Goal: Information Seeking & Learning: Find contact information

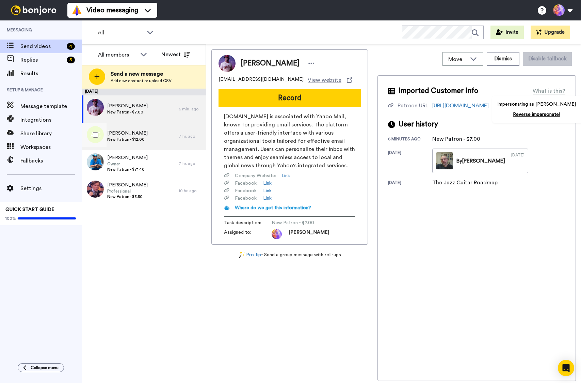
click at [130, 132] on span "[PERSON_NAME]" at bounding box center [127, 133] width 40 height 7
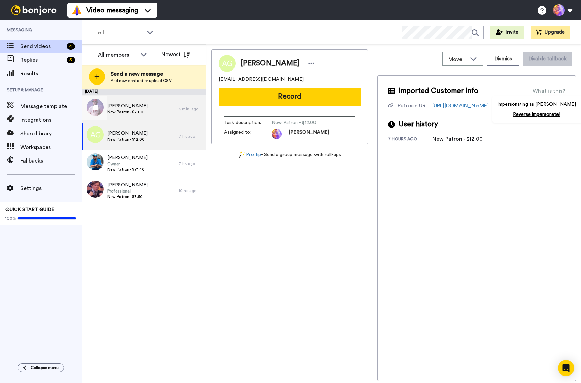
click at [145, 109] on div "[PERSON_NAME] New Patron - $7.00" at bounding box center [130, 108] width 97 height 27
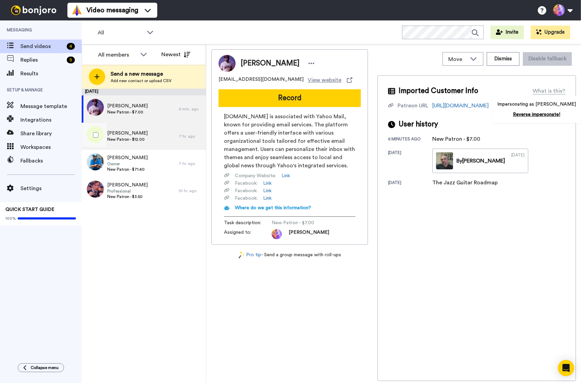
click at [138, 129] on div "[PERSON_NAME] New Patron - $12.00" at bounding box center [130, 136] width 97 height 27
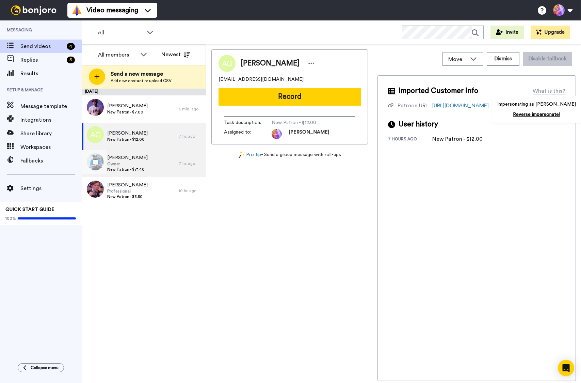
click at [127, 167] on span "New Patron - $71.40" at bounding box center [127, 168] width 40 height 5
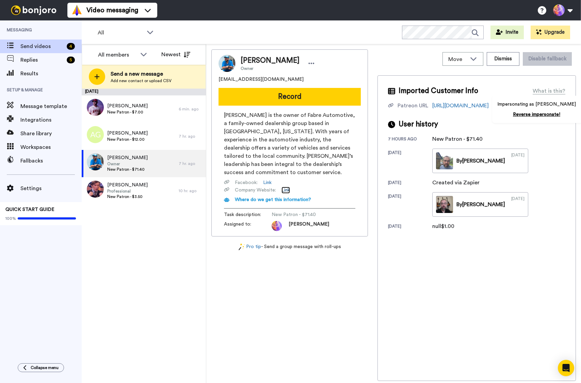
click at [288, 186] on link "Link" at bounding box center [285, 189] width 9 height 7
click at [270, 179] on link "Link" at bounding box center [267, 182] width 9 height 7
click at [255, 61] on span "[PERSON_NAME]" at bounding box center [270, 60] width 59 height 10
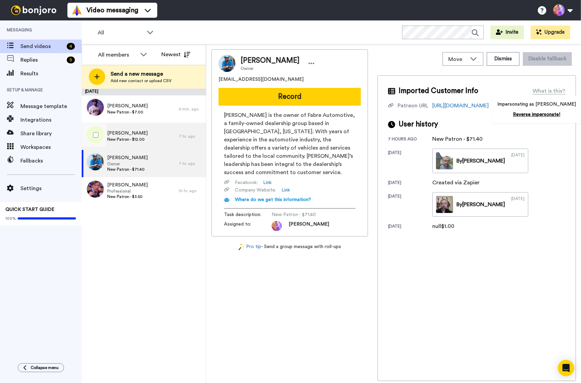
click at [123, 140] on span "New Patron - $12.00" at bounding box center [127, 138] width 40 height 5
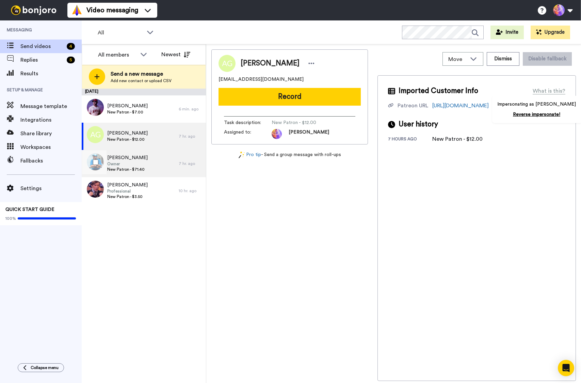
click at [128, 159] on span "[PERSON_NAME]" at bounding box center [127, 157] width 40 height 7
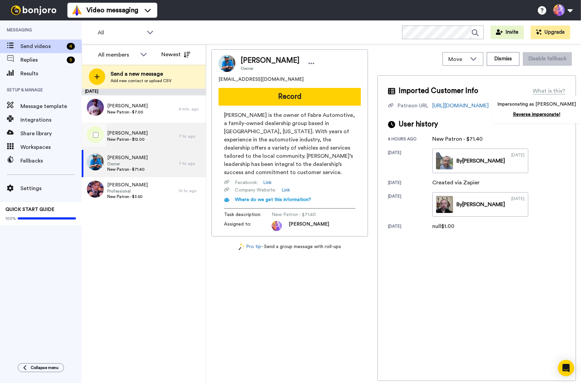
click at [152, 123] on div "[PERSON_NAME] New Patron - $12.00" at bounding box center [130, 136] width 97 height 27
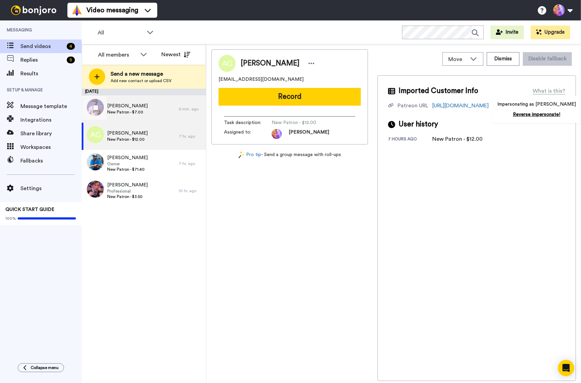
click at [153, 115] on div "[PERSON_NAME] New Patron - $7.00" at bounding box center [130, 108] width 97 height 27
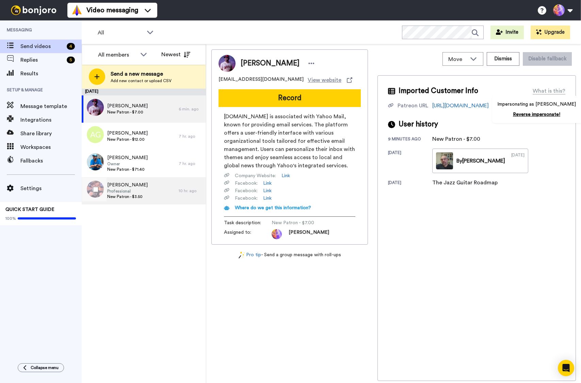
click at [118, 194] on span "New Patron - $3.50" at bounding box center [127, 196] width 40 height 5
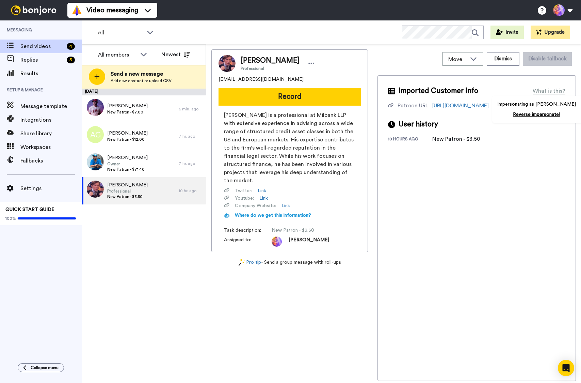
click at [257, 62] on span "[PERSON_NAME]" at bounding box center [270, 60] width 59 height 10
click at [470, 105] on link "https://www.patreon.com/user?u=76419677" at bounding box center [460, 105] width 56 height 5
click at [131, 160] on span "[PERSON_NAME]" at bounding box center [127, 157] width 40 height 7
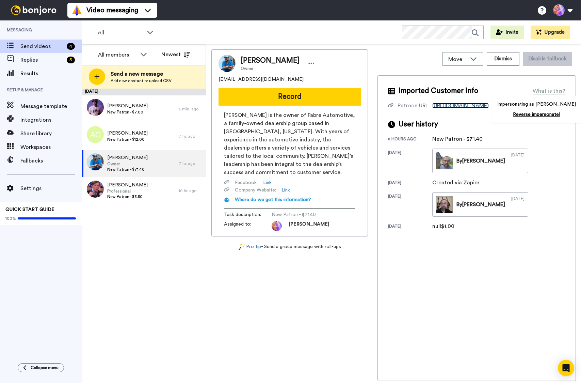
click at [451, 104] on link "[URL][DOMAIN_NAME]" at bounding box center [460, 105] width 56 height 5
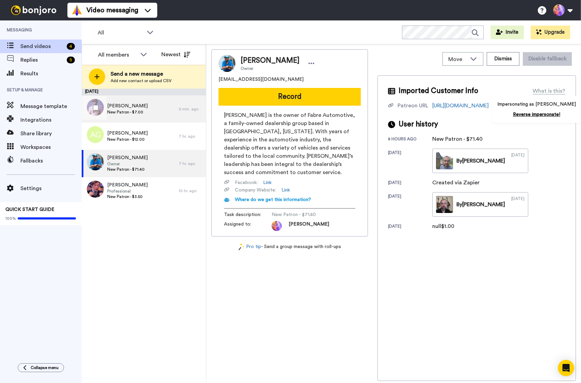
click at [142, 116] on div "[PERSON_NAME] New Patron - $7.00" at bounding box center [130, 108] width 97 height 27
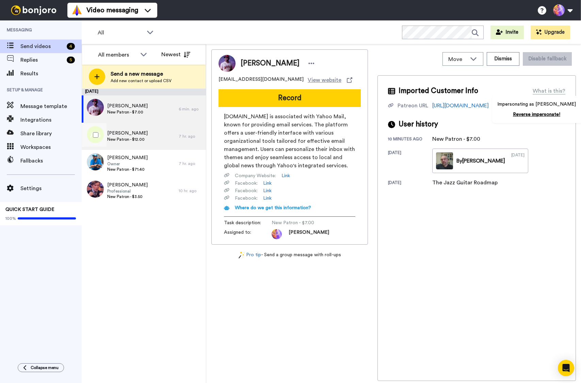
click at [145, 142] on div "[PERSON_NAME] New Patron - $12.00" at bounding box center [130, 136] width 97 height 27
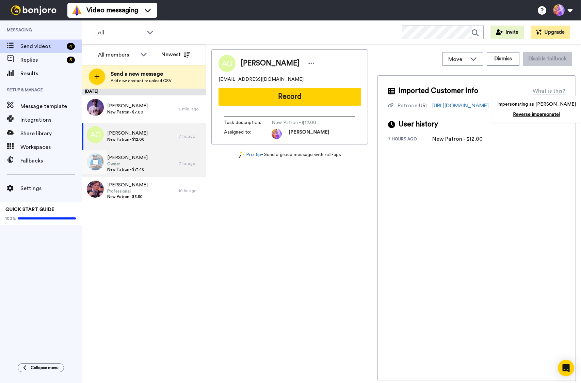
click at [121, 165] on span "Owner" at bounding box center [127, 163] width 40 height 5
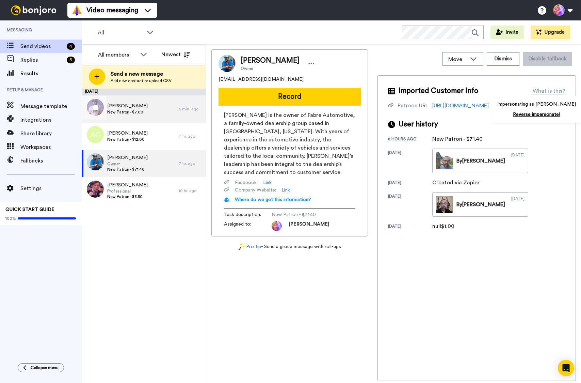
click at [151, 114] on div "[PERSON_NAME] New Patron - $7.00" at bounding box center [130, 108] width 97 height 27
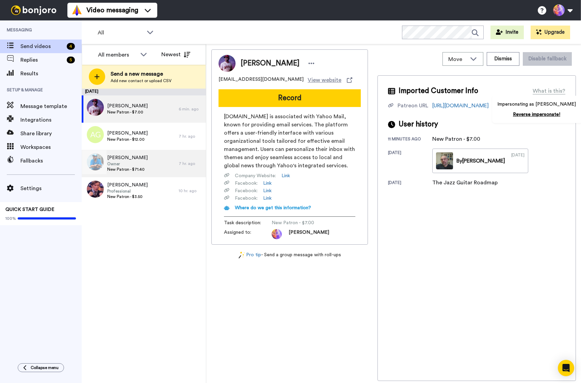
click at [130, 157] on span "[PERSON_NAME]" at bounding box center [127, 157] width 40 height 7
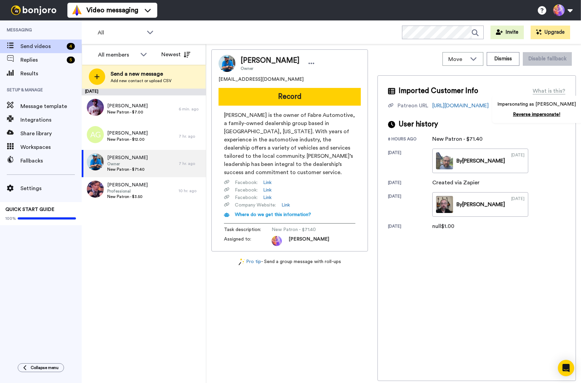
click at [234, 79] on span "[EMAIL_ADDRESS][DOMAIN_NAME]" at bounding box center [260, 79] width 85 height 7
copy span "[EMAIL_ADDRESS][DOMAIN_NAME]"
click at [36, 78] on div "Results" at bounding box center [41, 74] width 82 height 14
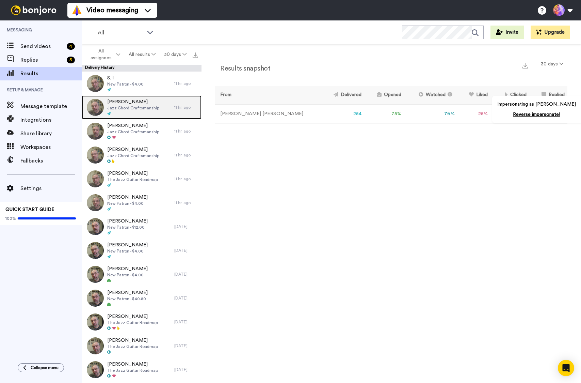
click at [146, 111] on div "Christopher Chong Jazz Chord Craftsmanship" at bounding box center [133, 107] width 52 height 18
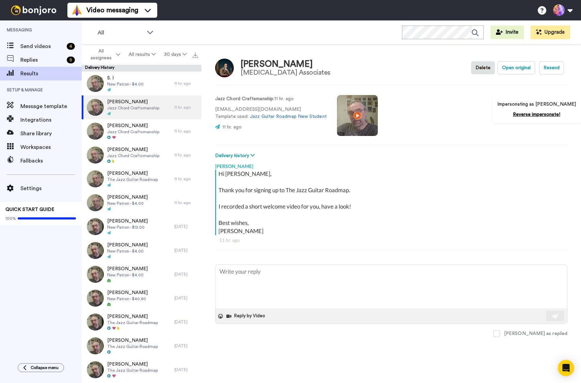
click at [242, 108] on p "christopherchong199@hotmail.com Template used: Jazz Guitar Roadmap New Student" at bounding box center [271, 113] width 112 height 14
copy p "christopherchong199@hotmail.com"
click at [261, 65] on div "Christopher Chong" at bounding box center [286, 64] width 90 height 10
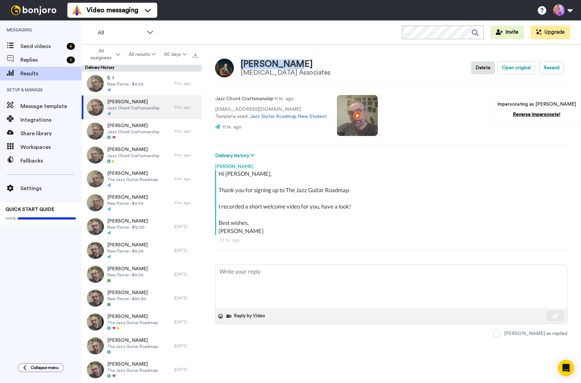
click at [261, 65] on div "Christopher Chong" at bounding box center [286, 64] width 90 height 10
copy div "Christopher Chong"
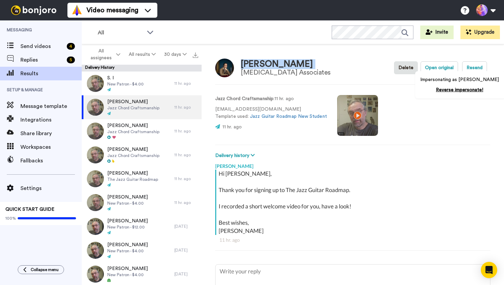
click at [285, 59] on div "Christopher Chong" at bounding box center [286, 64] width 90 height 10
copy div "Christopher Chong"
click at [258, 76] on div "Arthritis Associates" at bounding box center [286, 72] width 90 height 7
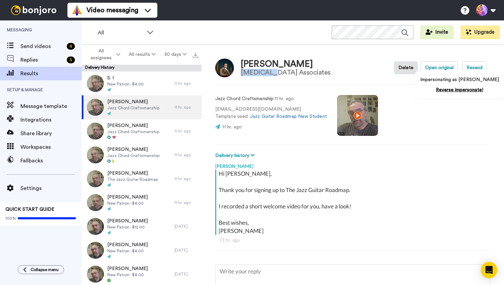
click at [258, 76] on div "Arthritis Associates" at bounding box center [286, 72] width 90 height 7
click at [242, 108] on p "christopherchong199@hotmail.com Template used: Jazz Guitar Roadmap New Student" at bounding box center [271, 113] width 112 height 14
copy p "christopherchong199@hotmail.com"
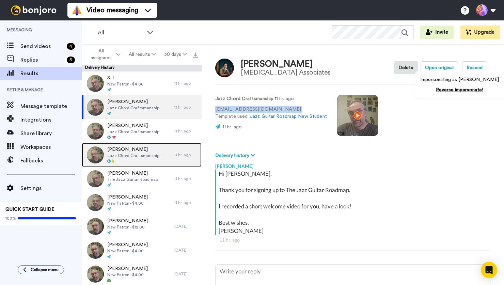
click at [130, 148] on span "Jeppe Olsen" at bounding box center [133, 149] width 52 height 7
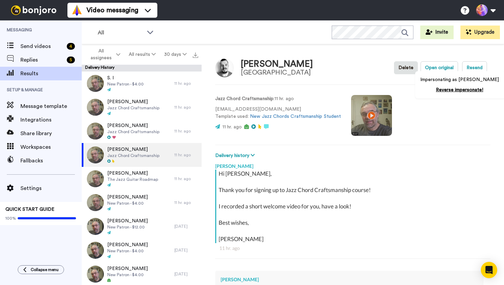
click at [267, 64] on div "Jeppe Olsen" at bounding box center [277, 64] width 72 height 10
copy div "Jeppe Olsen"
click at [240, 108] on p "jeppeseidingolsen@gmail.com Template used: New Jazz Chords Craftsmanship Student" at bounding box center [278, 113] width 126 height 14
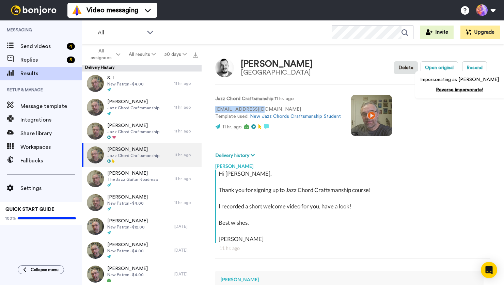
click at [240, 108] on p "jeppeseidingolsen@gmail.com Template used: New Jazz Chords Craftsmanship Student" at bounding box center [278, 113] width 126 height 14
copy p "jeppeseidingolsen@gmail.com"
click at [248, 61] on div "Jeppe Olsen" at bounding box center [277, 64] width 72 height 10
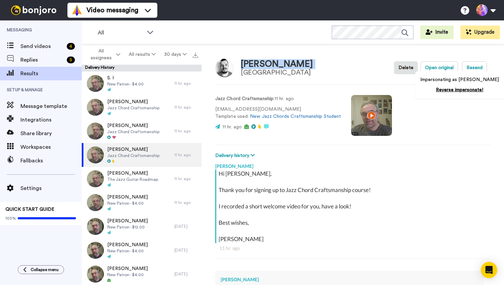
click at [248, 61] on div "Jeppe Olsen" at bounding box center [277, 64] width 72 height 10
copy div "Jeppe Olsen"
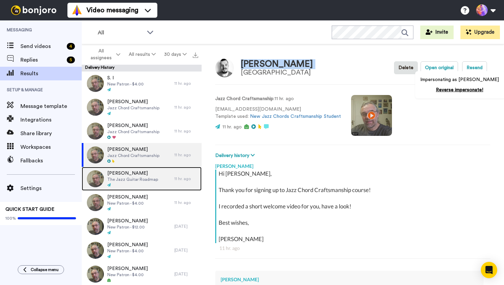
click at [132, 176] on span "Rudy Deom" at bounding box center [132, 173] width 51 height 7
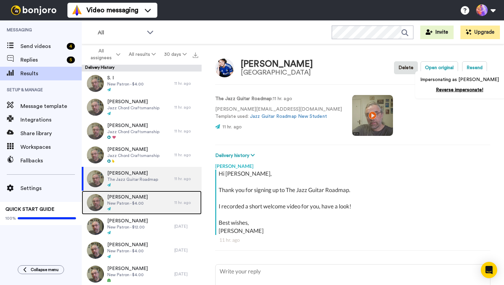
click at [123, 213] on div "Marius Felin New Patron - $4.00" at bounding box center [128, 203] width 93 height 24
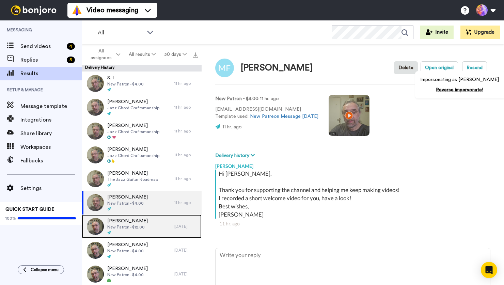
click at [142, 224] on span "New Patron - $12.00" at bounding box center [127, 226] width 40 height 5
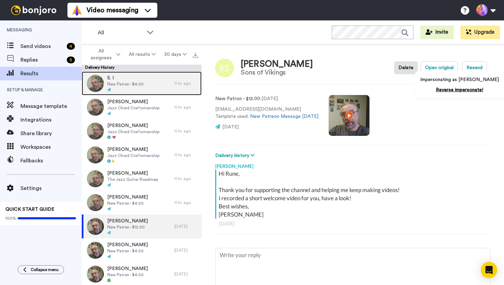
click at [127, 89] on div at bounding box center [125, 89] width 36 height 5
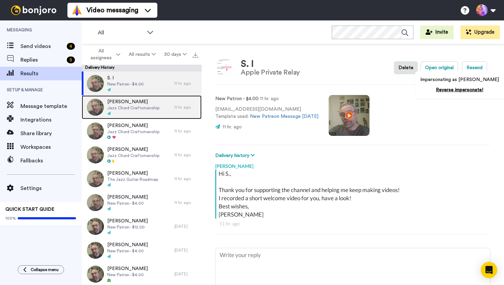
click at [151, 108] on span "Jazz Chord Craftsmanship" at bounding box center [133, 107] width 52 height 5
type textarea "x"
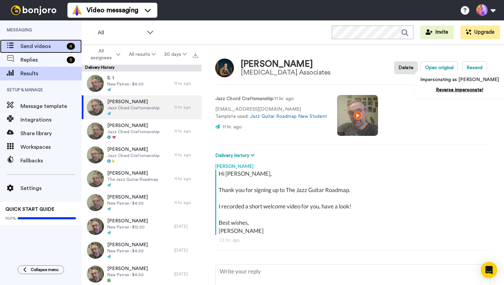
click at [43, 46] on span "Send videos" at bounding box center [42, 46] width 44 height 8
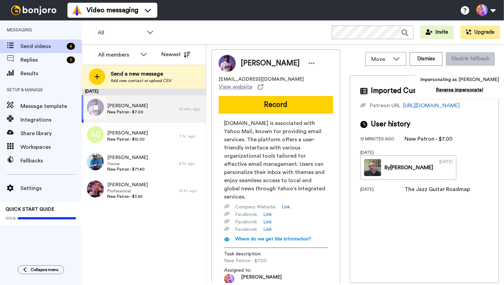
click at [154, 116] on div "[PERSON_NAME] New Patron - $7.00" at bounding box center [130, 108] width 97 height 27
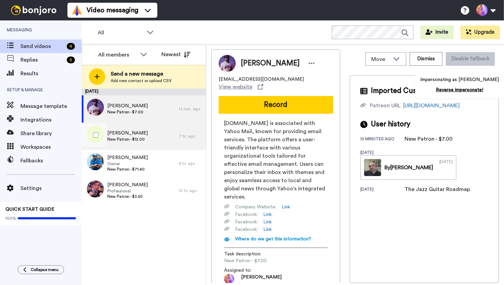
click at [150, 135] on div "[PERSON_NAME] New Patron - $12.00" at bounding box center [130, 136] width 97 height 27
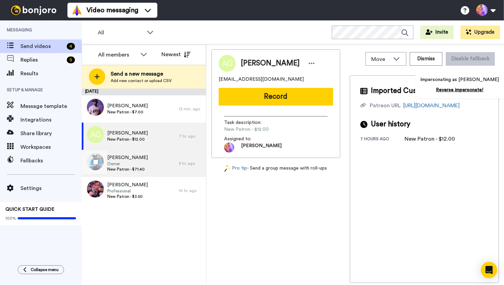
click at [144, 158] on div "[PERSON_NAME] Owner New Patron - $71.40" at bounding box center [130, 163] width 97 height 27
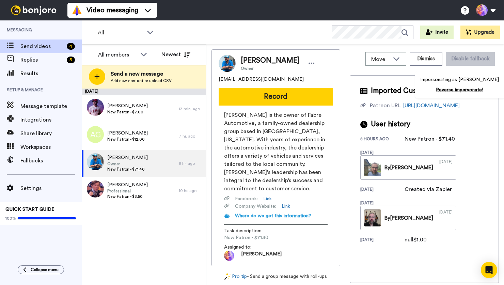
click at [270, 138] on span "[PERSON_NAME] is the owner of Fabre Automotive, a family-owned dealership group…" at bounding box center [275, 152] width 103 height 82
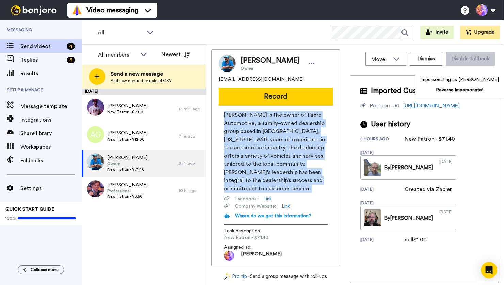
click at [270, 138] on span "[PERSON_NAME] is the owner of Fabre Automotive, a family-owned dealership group…" at bounding box center [275, 152] width 103 height 82
click at [230, 76] on span "[EMAIL_ADDRESS][DOMAIN_NAME]" at bounding box center [260, 79] width 85 height 7
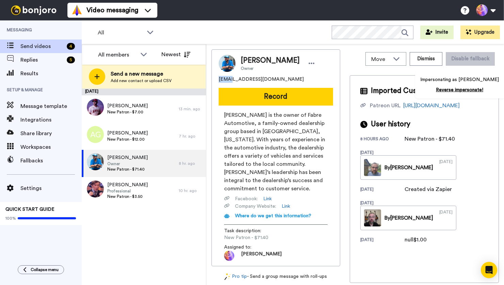
click at [230, 77] on span "[EMAIL_ADDRESS][DOMAIN_NAME]" at bounding box center [260, 79] width 85 height 7
click at [262, 63] on span "[PERSON_NAME]" at bounding box center [270, 60] width 59 height 10
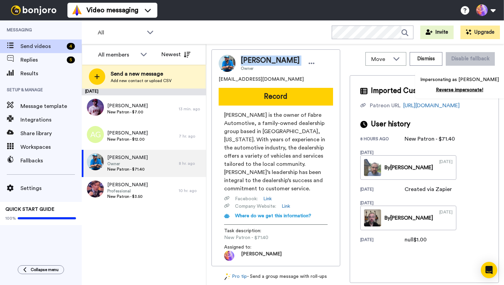
click at [262, 63] on span "[PERSON_NAME]" at bounding box center [270, 60] width 59 height 10
click at [273, 147] on span "[PERSON_NAME] is the owner of Fabre Automotive, a family-owned dealership group…" at bounding box center [275, 152] width 103 height 82
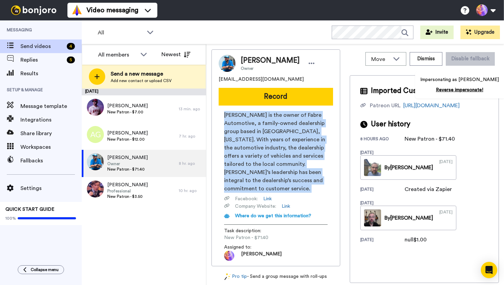
click at [273, 147] on span "[PERSON_NAME] is the owner of Fabre Automotive, a family-owned dealership group…" at bounding box center [275, 152] width 103 height 82
click at [254, 141] on span "[PERSON_NAME] is the owner of Fabre Automotive, a family-owned dealership group…" at bounding box center [275, 152] width 103 height 82
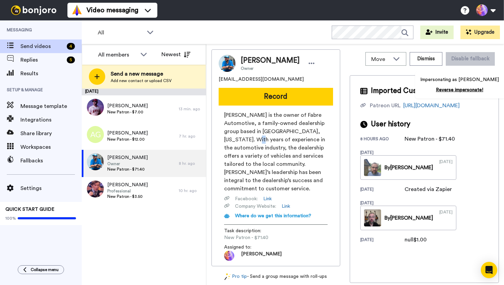
click at [254, 141] on span "[PERSON_NAME] is the owner of Fabre Automotive, a family-owned dealership group…" at bounding box center [275, 152] width 103 height 82
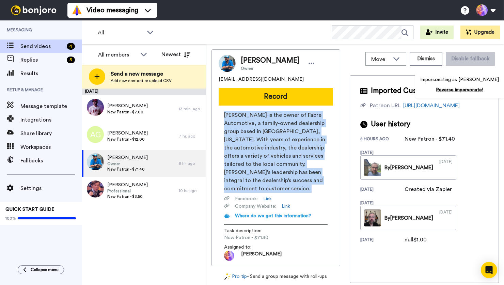
click at [254, 141] on span "[PERSON_NAME] is the owner of Fabre Automotive, a family-owned dealership group…" at bounding box center [275, 152] width 103 height 82
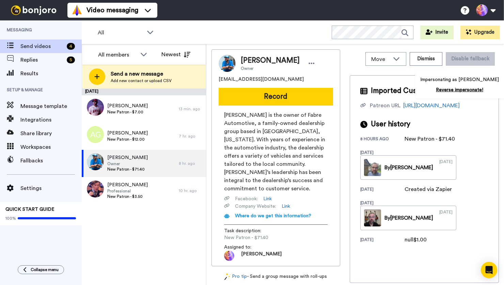
click at [251, 59] on span "[PERSON_NAME]" at bounding box center [270, 60] width 59 height 10
copy span "[PERSON_NAME]"
click at [250, 115] on span "[PERSON_NAME] is the owner of Fabre Automotive, a family-owned dealership group…" at bounding box center [275, 152] width 103 height 82
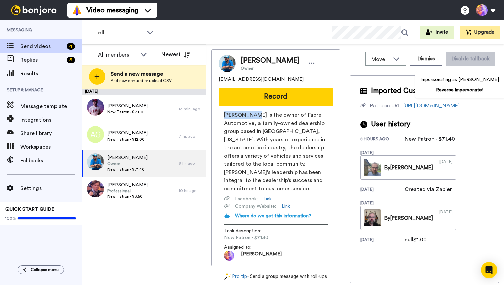
drag, startPoint x: 251, startPoint y: 115, endPoint x: 225, endPoint y: 116, distance: 26.2
click at [225, 116] on span "[PERSON_NAME] is the owner of Fabre Automotive, a family-owned dealership group…" at bounding box center [275, 152] width 103 height 82
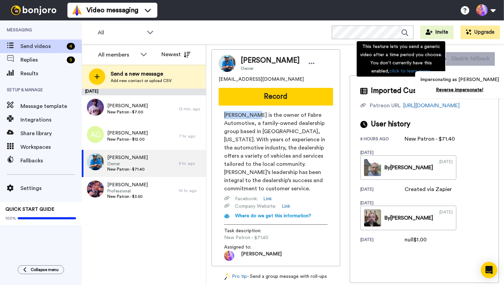
copy span "[PERSON_NAME]"
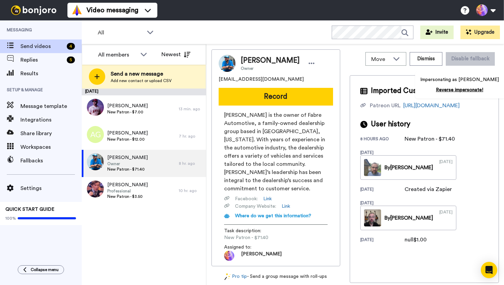
click at [264, 76] on div "[EMAIL_ADDRESS][DOMAIN_NAME]" at bounding box center [275, 79] width 114 height 7
click at [251, 81] on span "[EMAIL_ADDRESS][DOMAIN_NAME]" at bounding box center [260, 79] width 85 height 7
copy span "[EMAIL_ADDRESS][DOMAIN_NAME]"
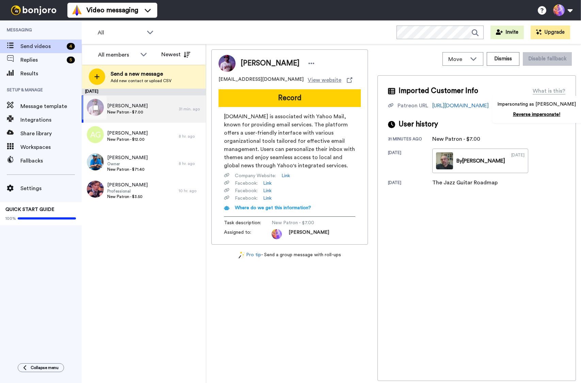
click at [157, 115] on div "[PERSON_NAME] New Patron - $7.00" at bounding box center [130, 108] width 97 height 27
drag, startPoint x: 242, startPoint y: 79, endPoint x: 266, endPoint y: 80, distance: 23.9
click at [266, 80] on div "[EMAIL_ADDRESS][DOMAIN_NAME] View website" at bounding box center [289, 80] width 142 height 8
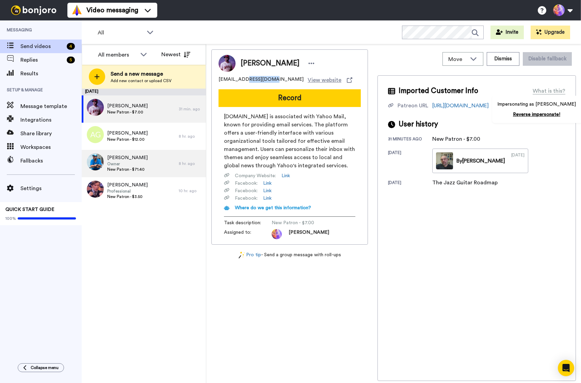
copy span "[DOMAIN_NAME]"
click at [260, 64] on span "[PERSON_NAME]" at bounding box center [270, 63] width 59 height 10
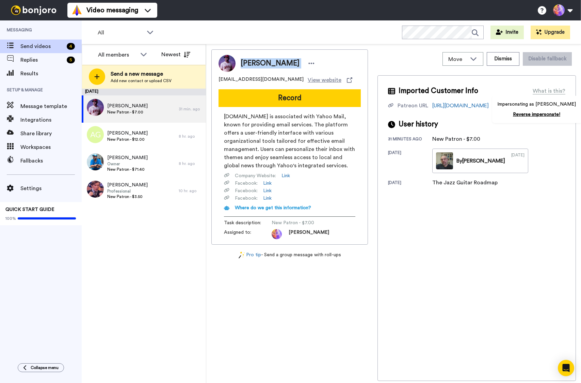
click at [260, 64] on span "[PERSON_NAME]" at bounding box center [270, 63] width 59 height 10
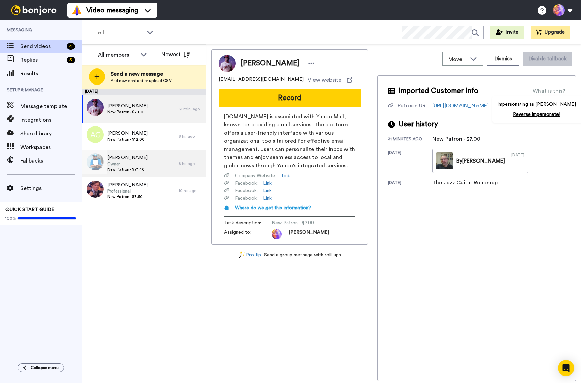
click at [131, 160] on span "[PERSON_NAME]" at bounding box center [127, 157] width 40 height 7
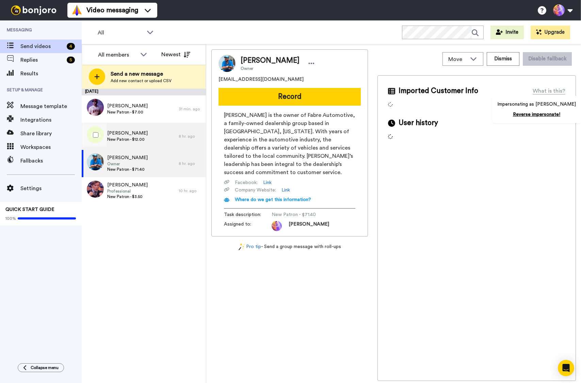
click at [146, 136] on div "[PERSON_NAME] New Patron - $12.00" at bounding box center [130, 136] width 97 height 27
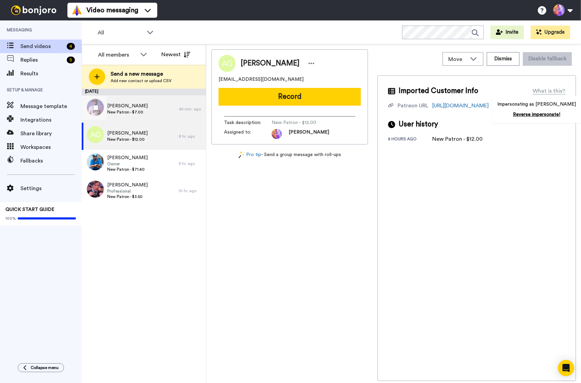
click at [148, 115] on div "[PERSON_NAME] New Patron - $7.00" at bounding box center [130, 108] width 97 height 27
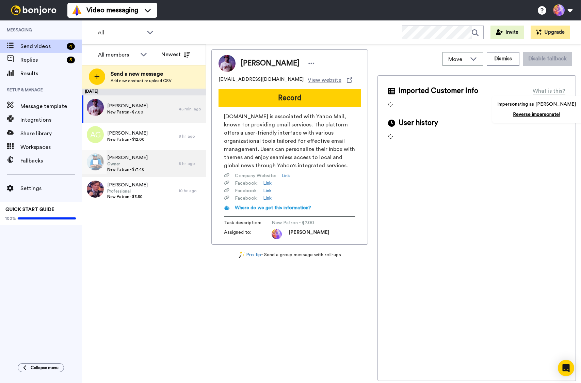
click at [135, 162] on span "Owner" at bounding box center [127, 163] width 40 height 5
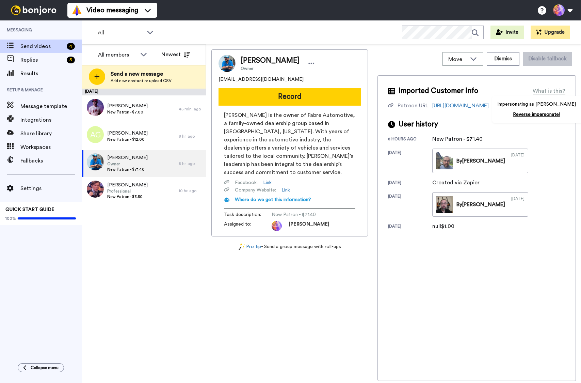
click at [242, 79] on span "[EMAIL_ADDRESS][DOMAIN_NAME]" at bounding box center [260, 79] width 85 height 7
click at [259, 60] on span "[PERSON_NAME]" at bounding box center [270, 60] width 59 height 10
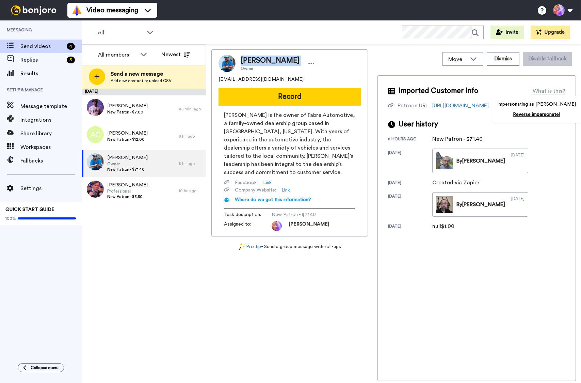
click at [259, 60] on span "[PERSON_NAME]" at bounding box center [270, 60] width 59 height 10
copy span "[PERSON_NAME]"
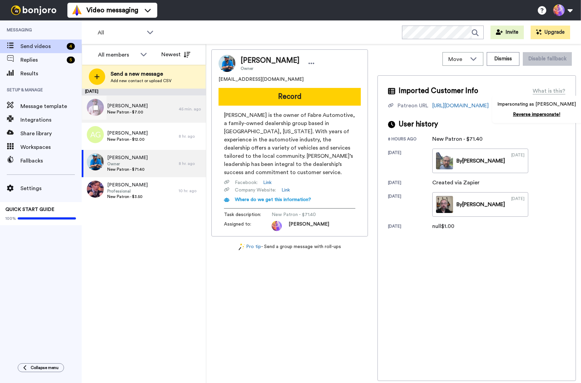
click at [179, 108] on div "45 min. ago" at bounding box center [191, 108] width 24 height 5
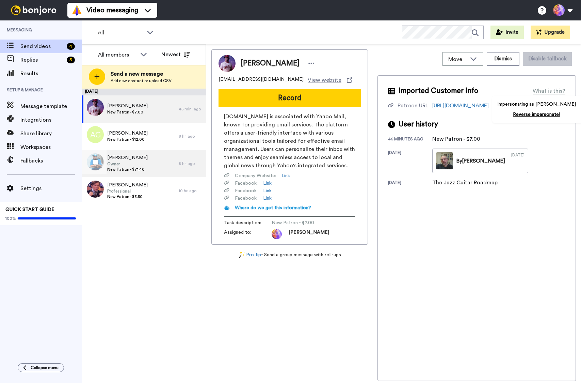
click at [153, 156] on div "[PERSON_NAME] Owner New Patron - $71.40" at bounding box center [130, 163] width 97 height 27
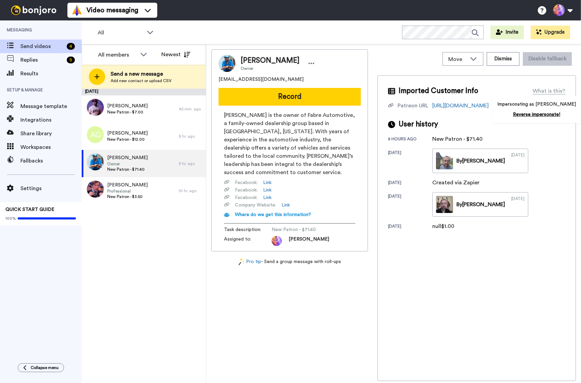
click at [241, 82] on span "[EMAIL_ADDRESS][DOMAIN_NAME]" at bounding box center [260, 79] width 85 height 7
click at [240, 81] on span "[EMAIL_ADDRESS][DOMAIN_NAME]" at bounding box center [260, 79] width 85 height 7
copy span "[EMAIL_ADDRESS][DOMAIN_NAME]"
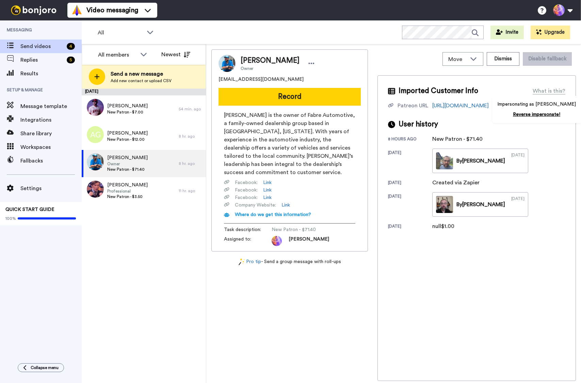
click at [249, 64] on span "[PERSON_NAME]" at bounding box center [270, 60] width 59 height 10
